Goal: Task Accomplishment & Management: Manage account settings

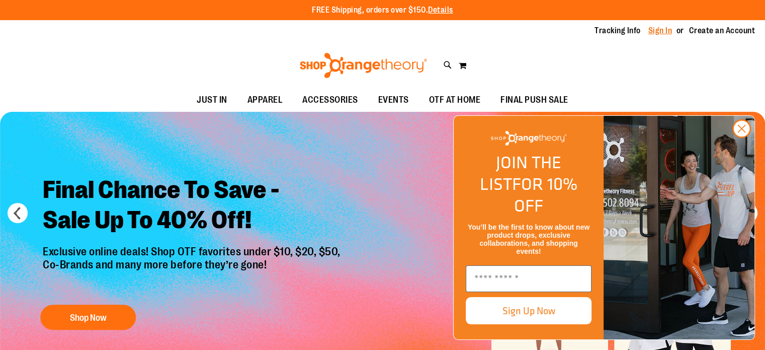
click at [660, 34] on link "Sign In" at bounding box center [661, 30] width 24 height 11
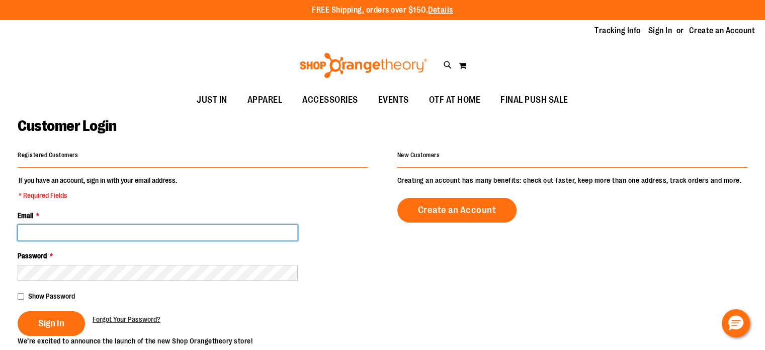
click at [121, 233] on input "Email *" at bounding box center [158, 232] width 280 height 16
type input "**********"
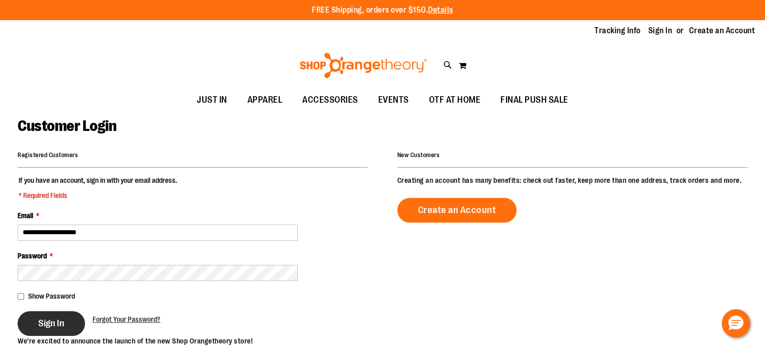
click at [63, 319] on span "Sign In" at bounding box center [51, 323] width 26 height 11
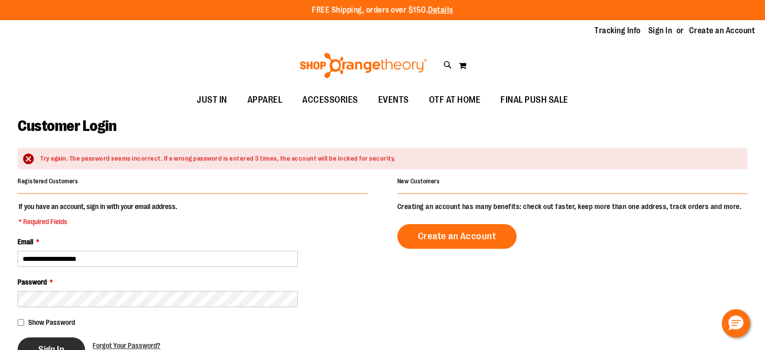
click at [51, 342] on button "Sign In" at bounding box center [51, 349] width 67 height 25
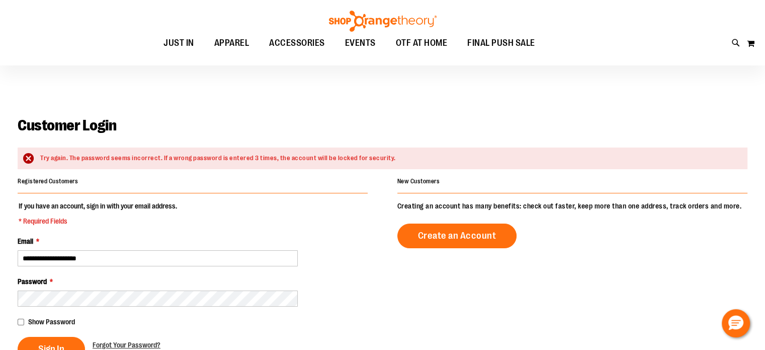
scroll to position [50, 0]
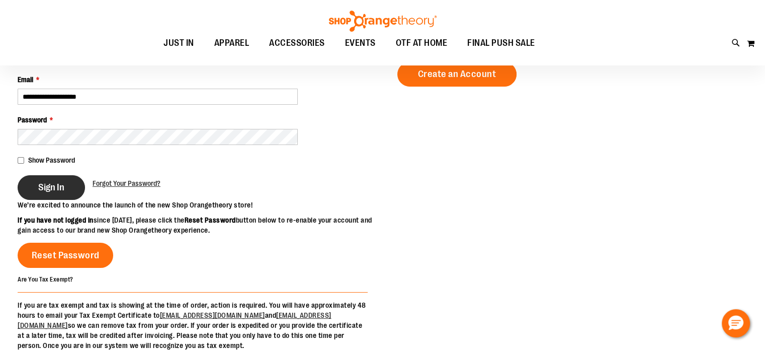
click at [42, 182] on span "Sign In" at bounding box center [51, 187] width 26 height 11
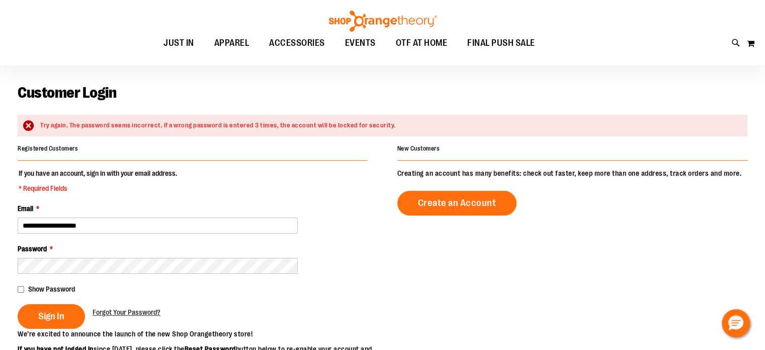
scroll to position [50, 0]
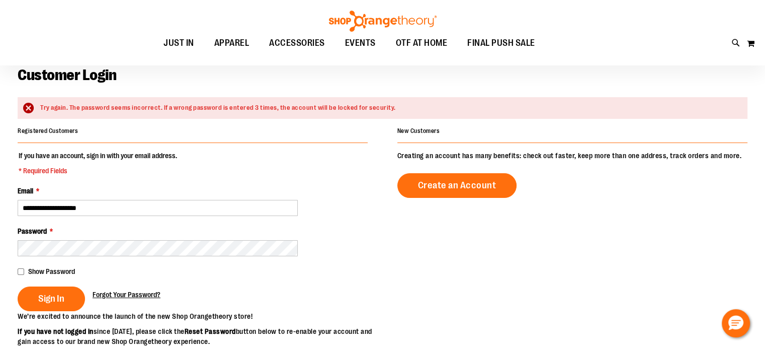
click at [119, 291] on span "Forgot Your Password?" at bounding box center [127, 294] width 68 height 8
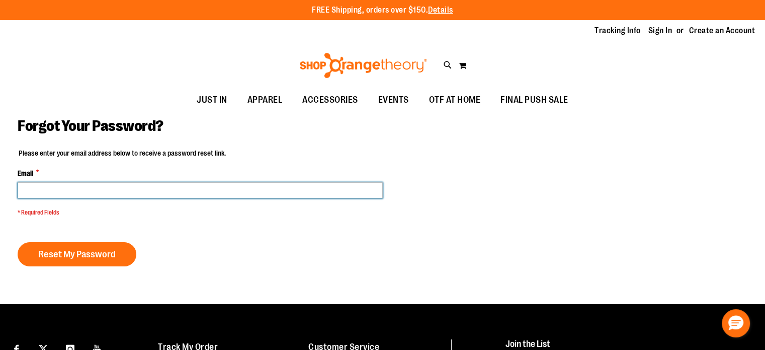
click at [42, 197] on input "Email *" at bounding box center [200, 190] width 365 height 16
type input "**********"
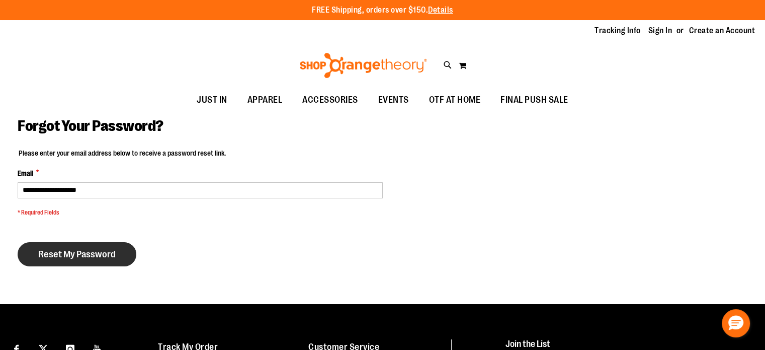
click at [81, 253] on span "Reset My Password" at bounding box center [77, 254] width 78 height 11
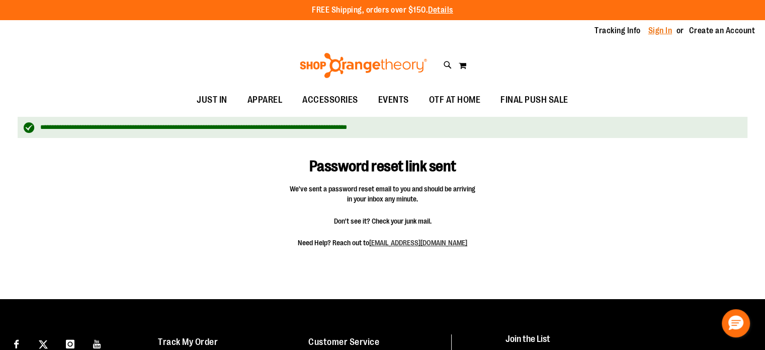
click at [659, 30] on link "Sign In" at bounding box center [661, 30] width 24 height 11
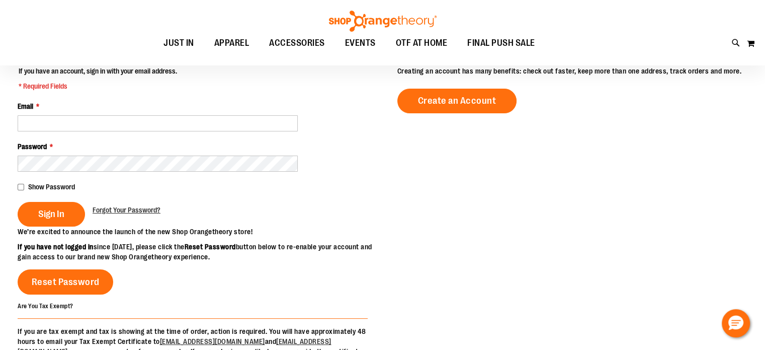
scroll to position [151, 0]
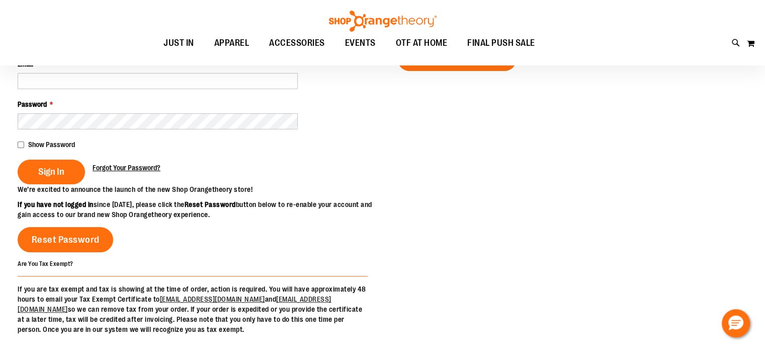
click at [127, 166] on span "Forgot Your Password?" at bounding box center [127, 168] width 68 height 8
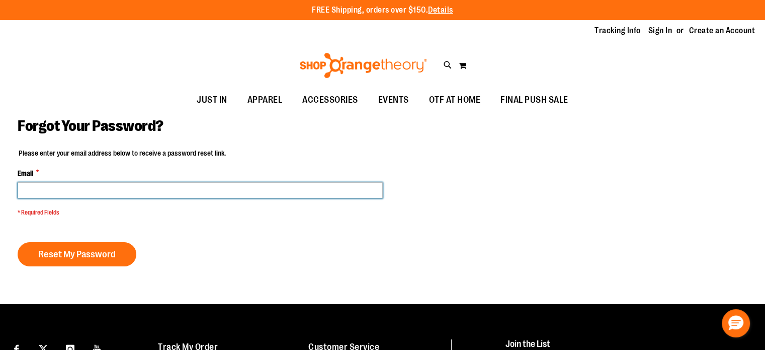
click at [109, 186] on input "Email *" at bounding box center [200, 190] width 365 height 16
type input "**********"
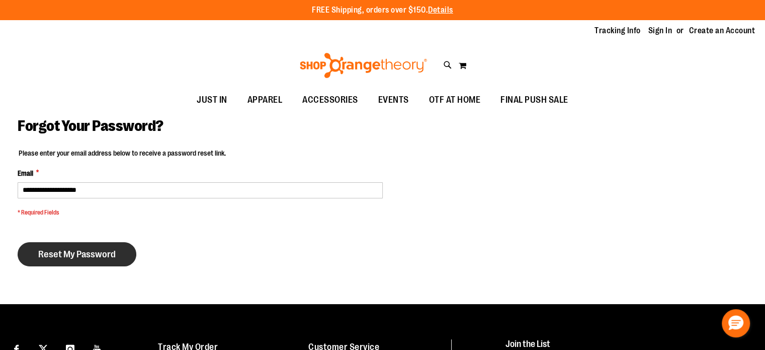
click at [79, 258] on span "Reset My Password" at bounding box center [77, 254] width 78 height 11
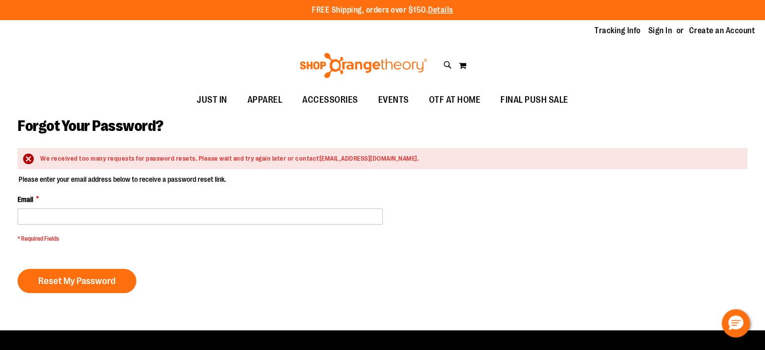
click at [262, 298] on div "Please enter your email address below to receive a password reset link. Email *…" at bounding box center [383, 249] width 730 height 151
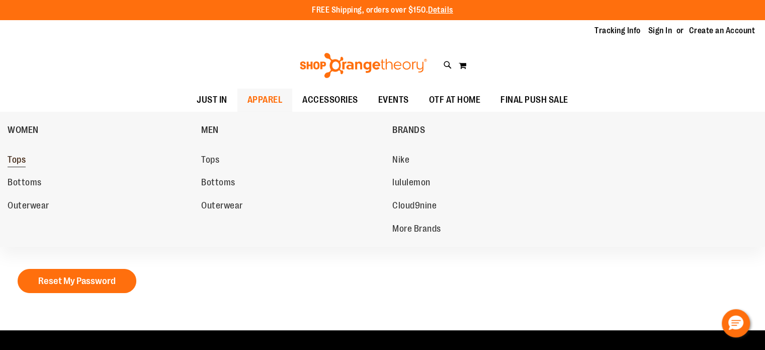
click at [16, 158] on span "Tops" at bounding box center [17, 160] width 18 height 13
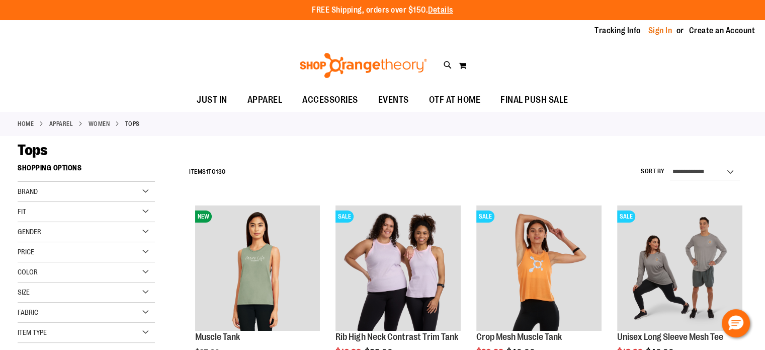
click at [664, 31] on link "Sign In" at bounding box center [661, 30] width 24 height 11
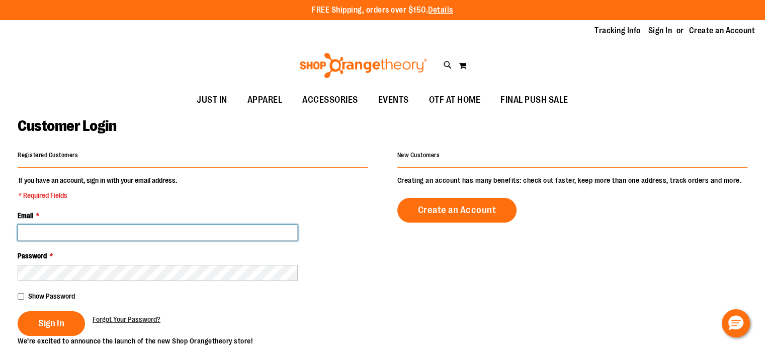
click at [45, 229] on input "Email *" at bounding box center [158, 232] width 280 height 16
type input "**********"
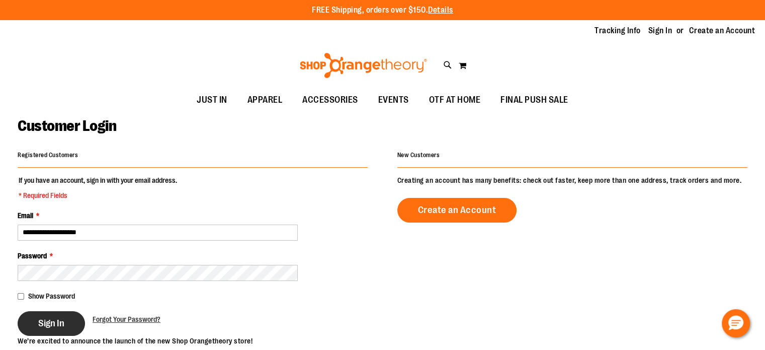
click at [54, 329] on button "Sign In" at bounding box center [51, 323] width 67 height 25
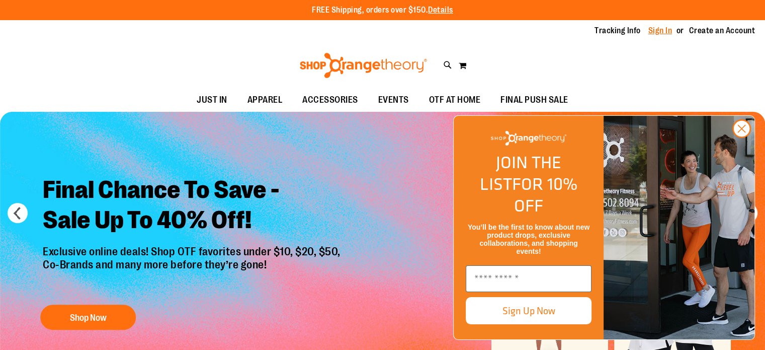
click at [660, 33] on link "Sign In" at bounding box center [661, 30] width 24 height 11
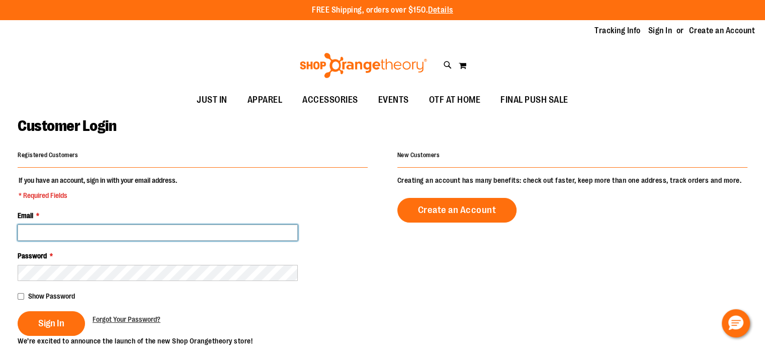
click at [78, 235] on input "Email *" at bounding box center [158, 232] width 280 height 16
type input "**********"
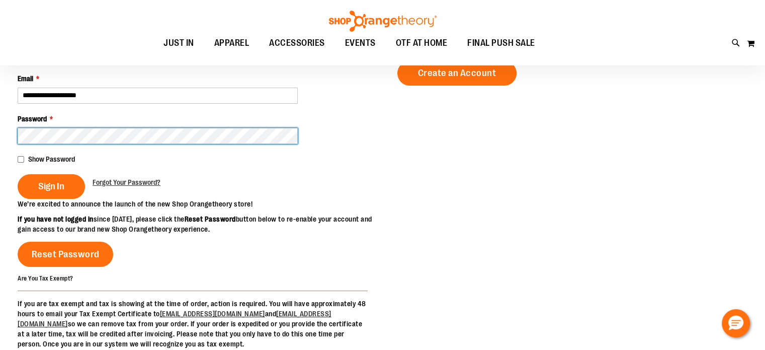
scroll to position [151, 0]
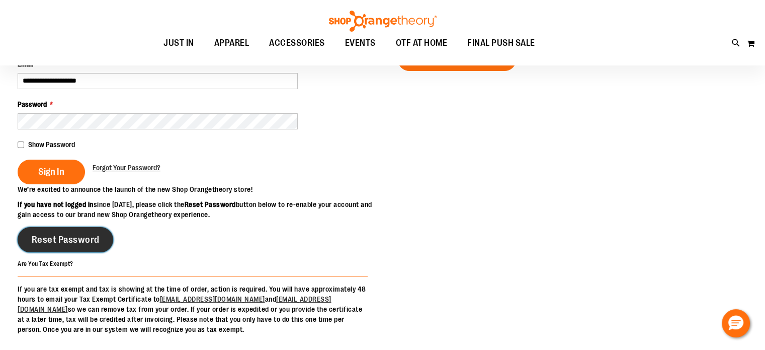
click at [73, 252] on link "Reset Password" at bounding box center [66, 239] width 96 height 25
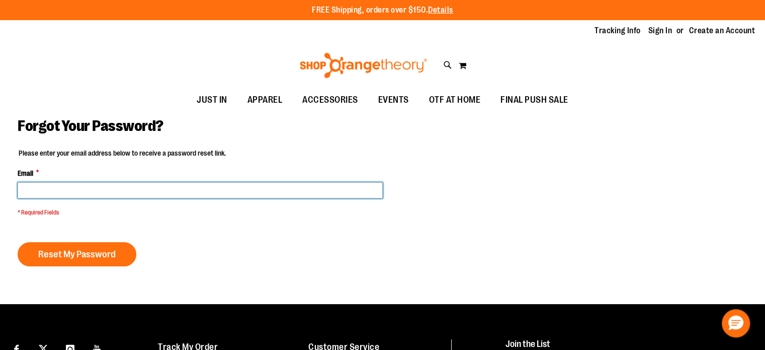
click at [93, 186] on input "Email *" at bounding box center [200, 190] width 365 height 16
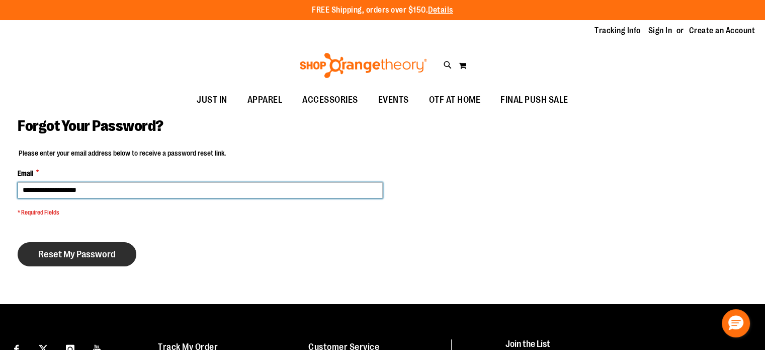
type input "**********"
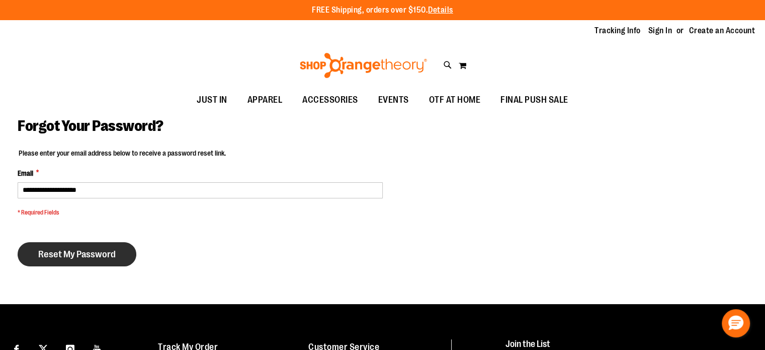
click at [82, 257] on span "Reset My Password" at bounding box center [77, 254] width 78 height 11
